Goal: Information Seeking & Learning: Understand process/instructions

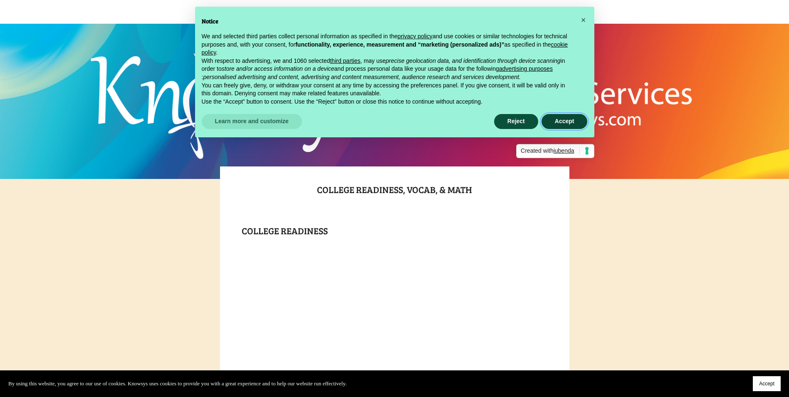
click at [568, 119] on button "Accept" at bounding box center [564, 121] width 46 height 15
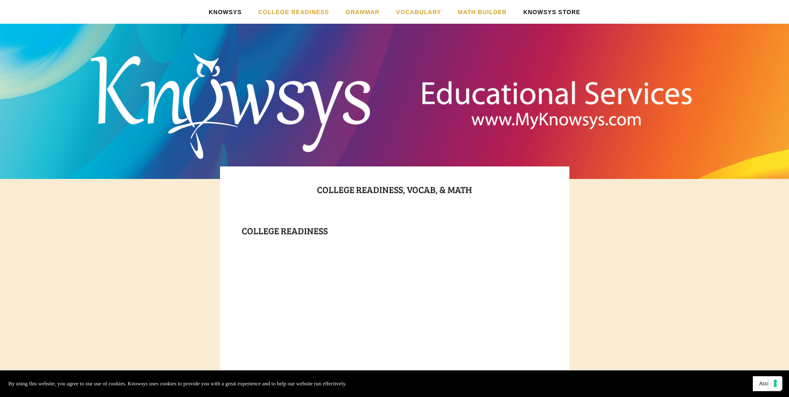
click at [553, 13] on link "Knowsys Store" at bounding box center [551, 12] width 57 height 24
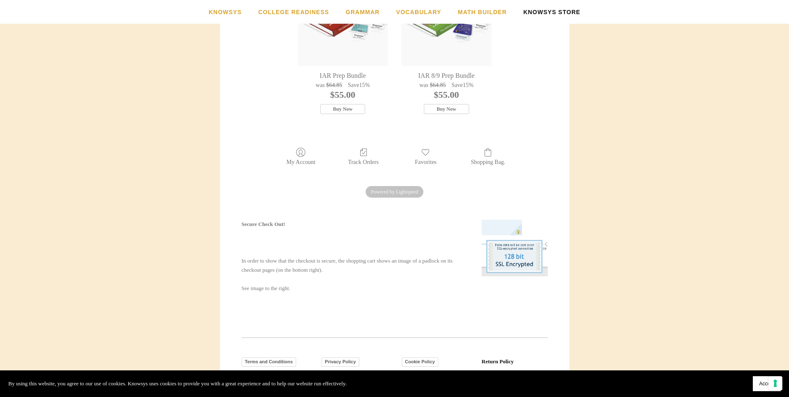
scroll to position [402, 0]
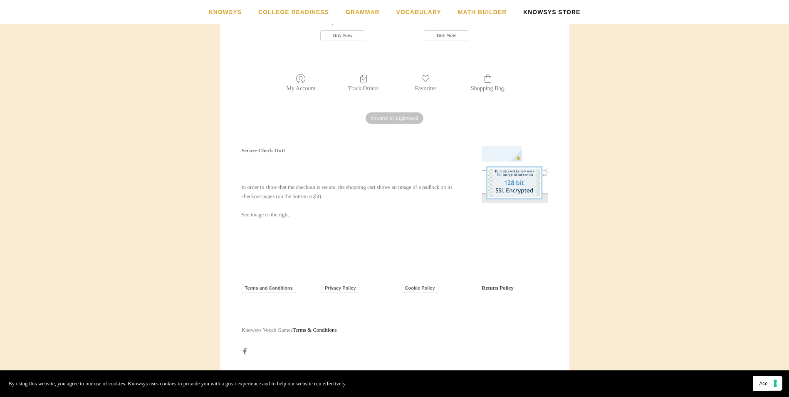
click at [489, 287] on strong "Return Policy" at bounding box center [497, 287] width 32 height 6
